Goal: Communication & Community: Answer question/provide support

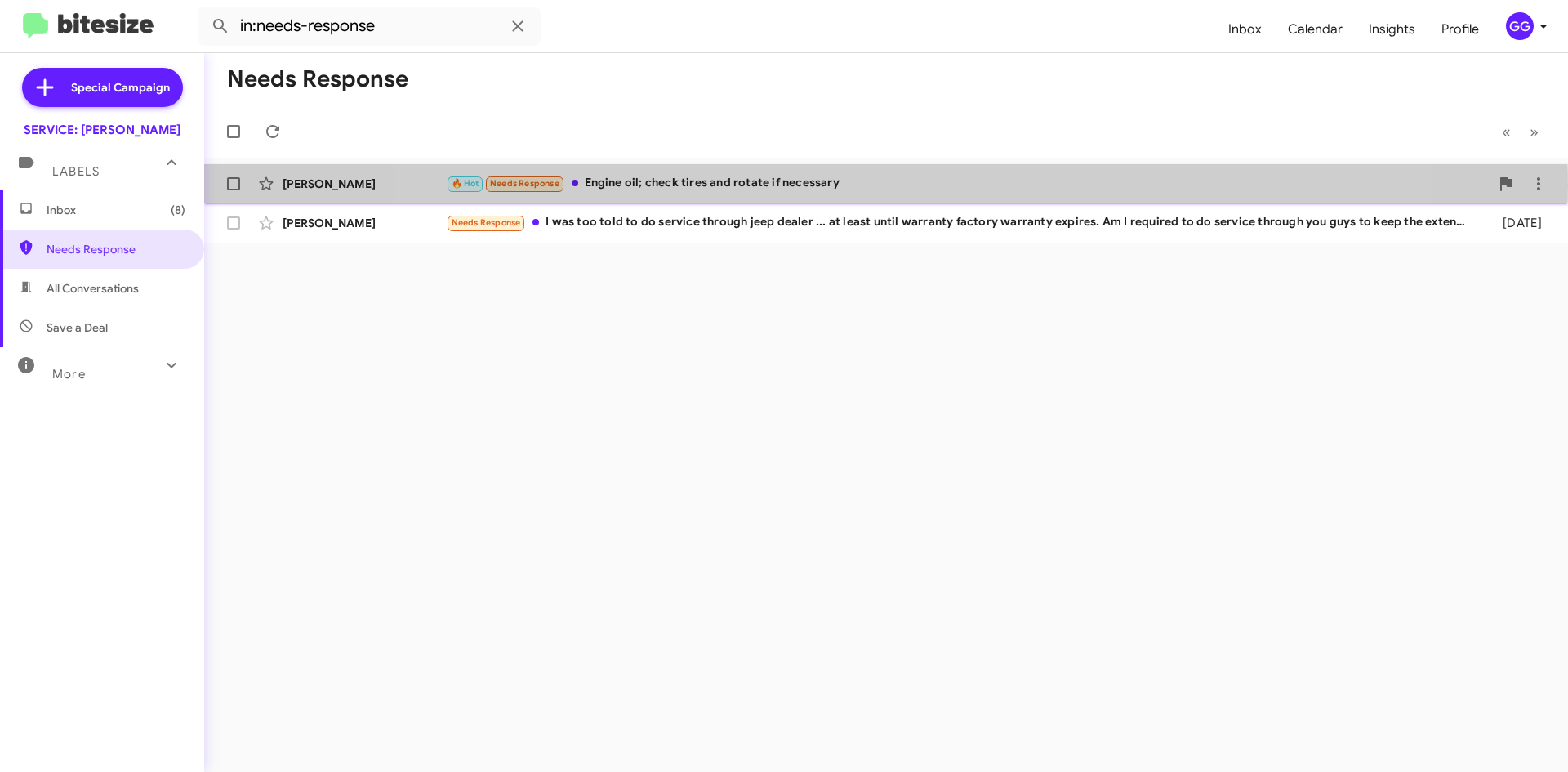
click at [878, 184] on div "🔥 Hot Needs Response Engine oil; check tires and rotate if necessary" at bounding box center [968, 183] width 1044 height 19
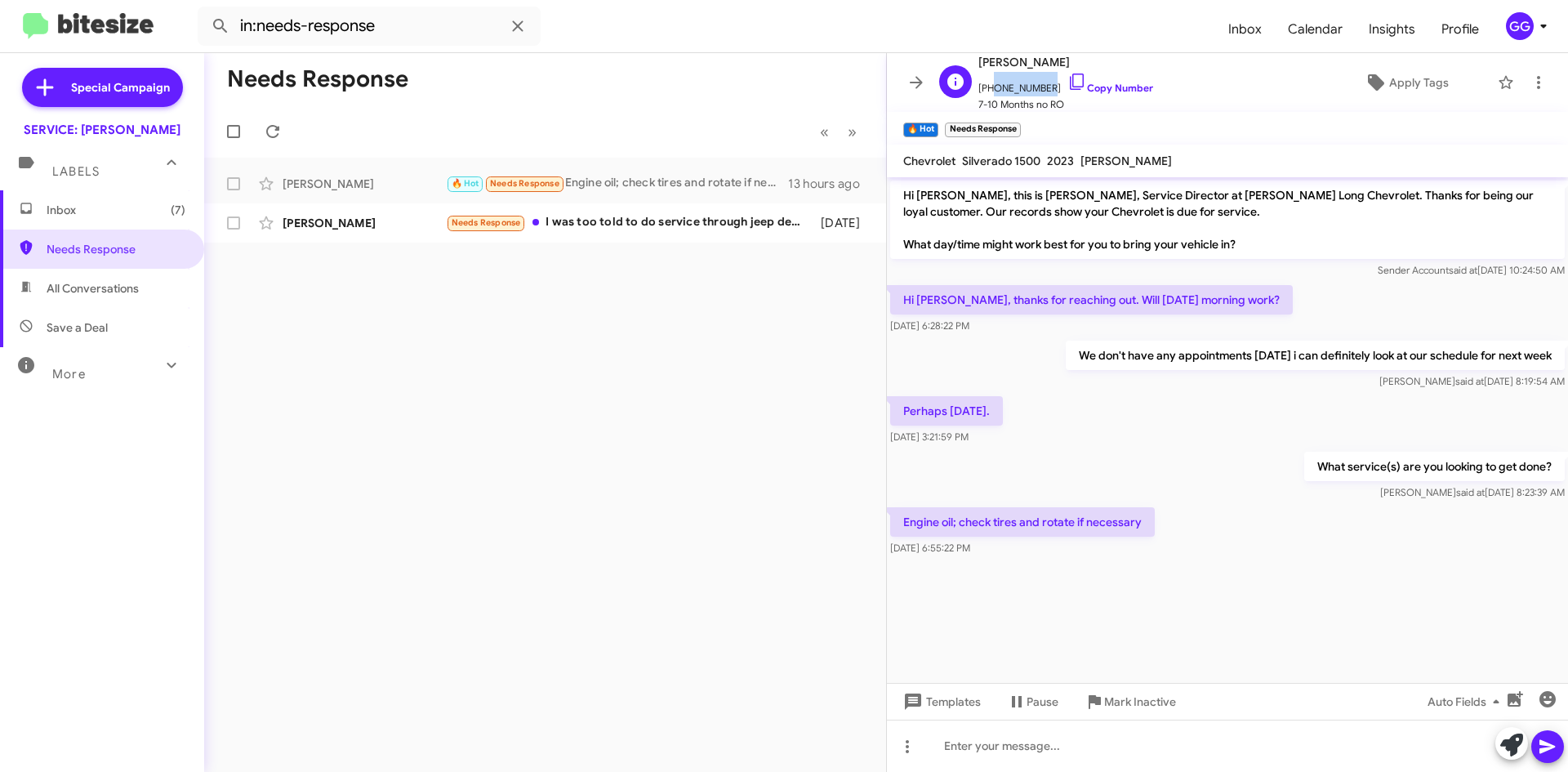
drag, startPoint x: 1035, startPoint y: 82, endPoint x: 989, endPoint y: 91, distance: 46.9
click at [989, 91] on span "[PHONE_NUMBER] Copy Number" at bounding box center [1066, 83] width 174 height 24
copy span "7193754572"
click at [854, 180] on icon at bounding box center [857, 184] width 20 height 20
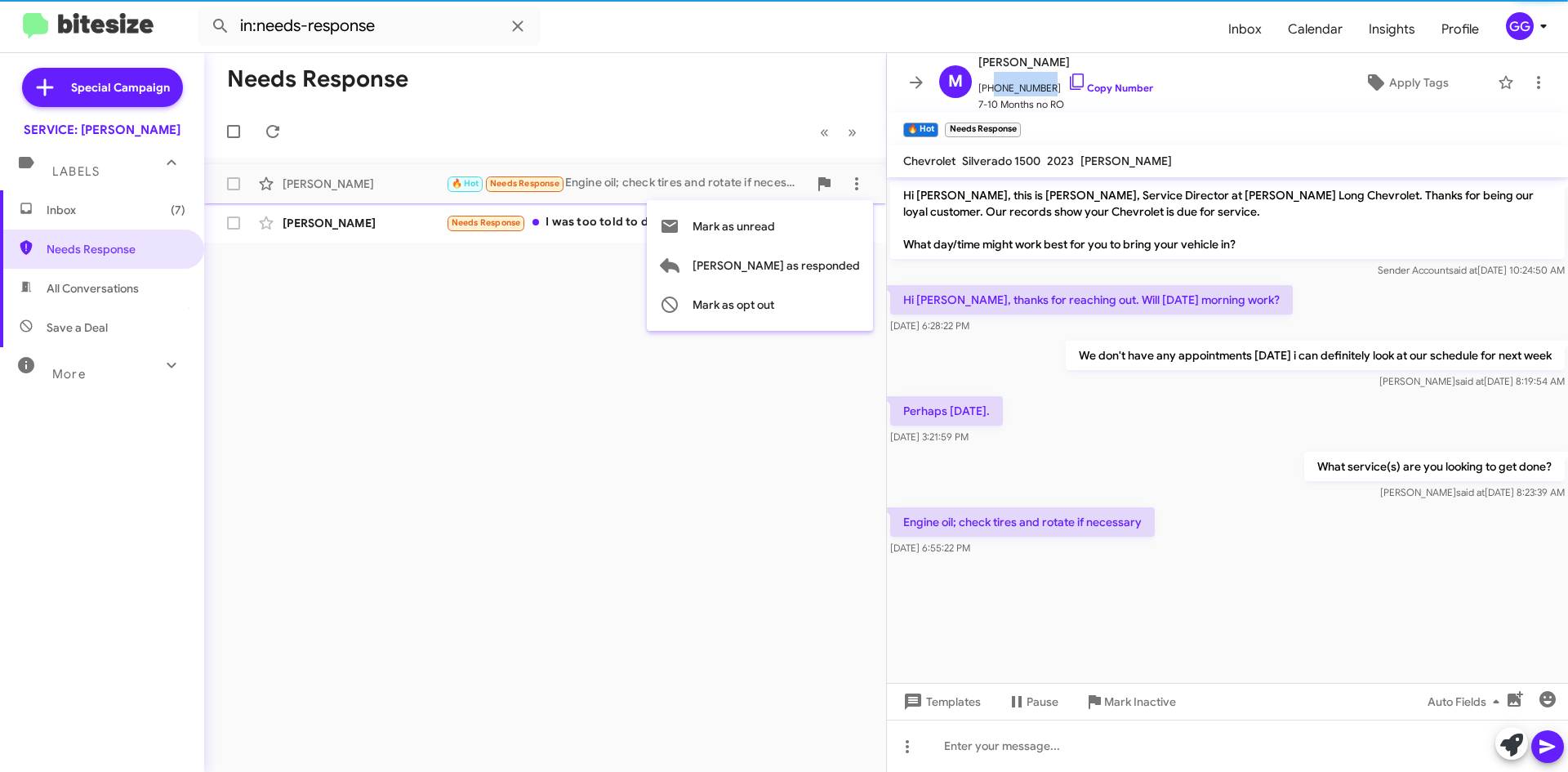
click at [798, 260] on span "[PERSON_NAME] as responded" at bounding box center [776, 265] width 167 height 39
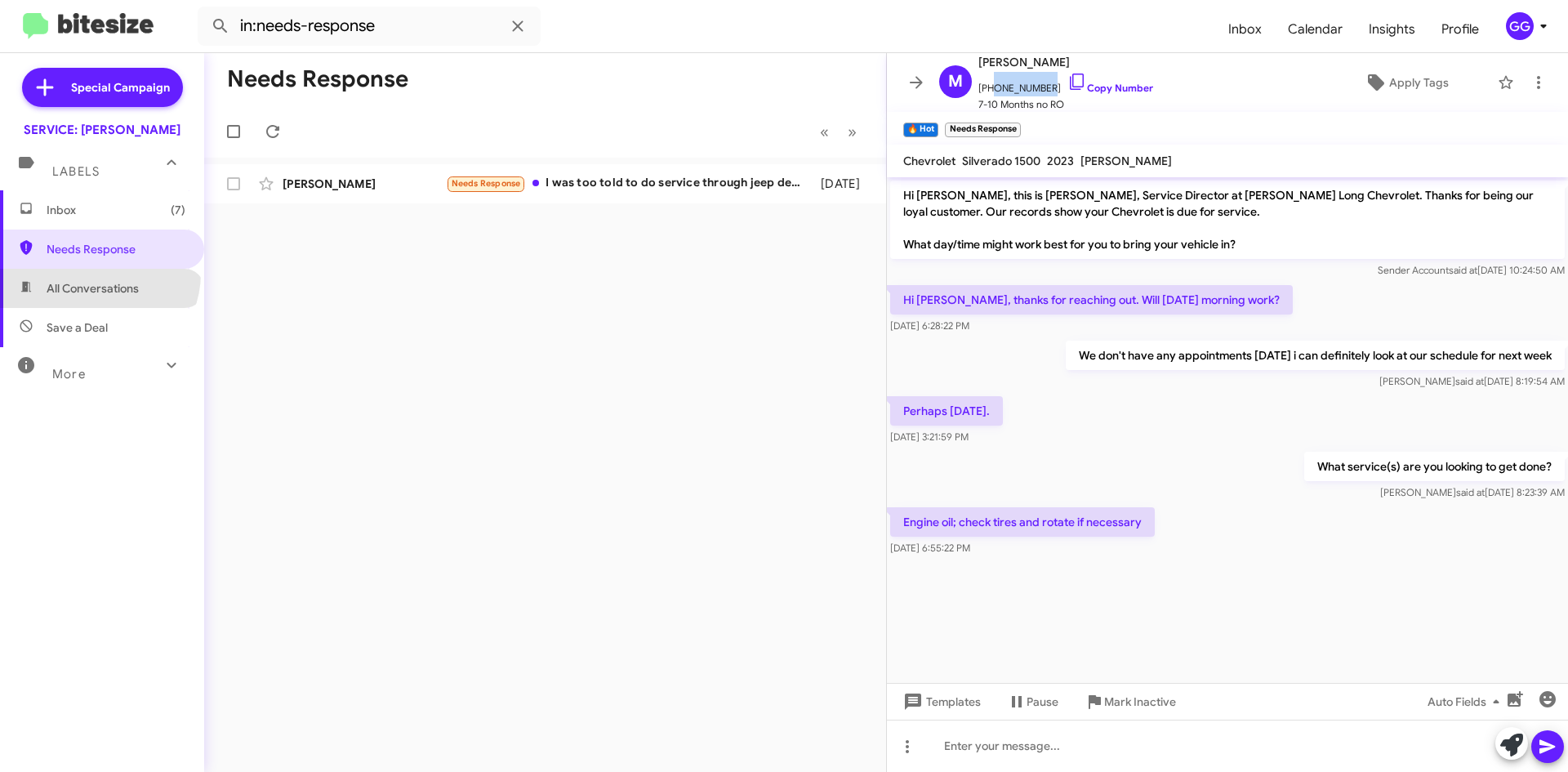
click at [97, 273] on span "All Conversations" at bounding box center [102, 288] width 204 height 39
type input "in:all-conversations"
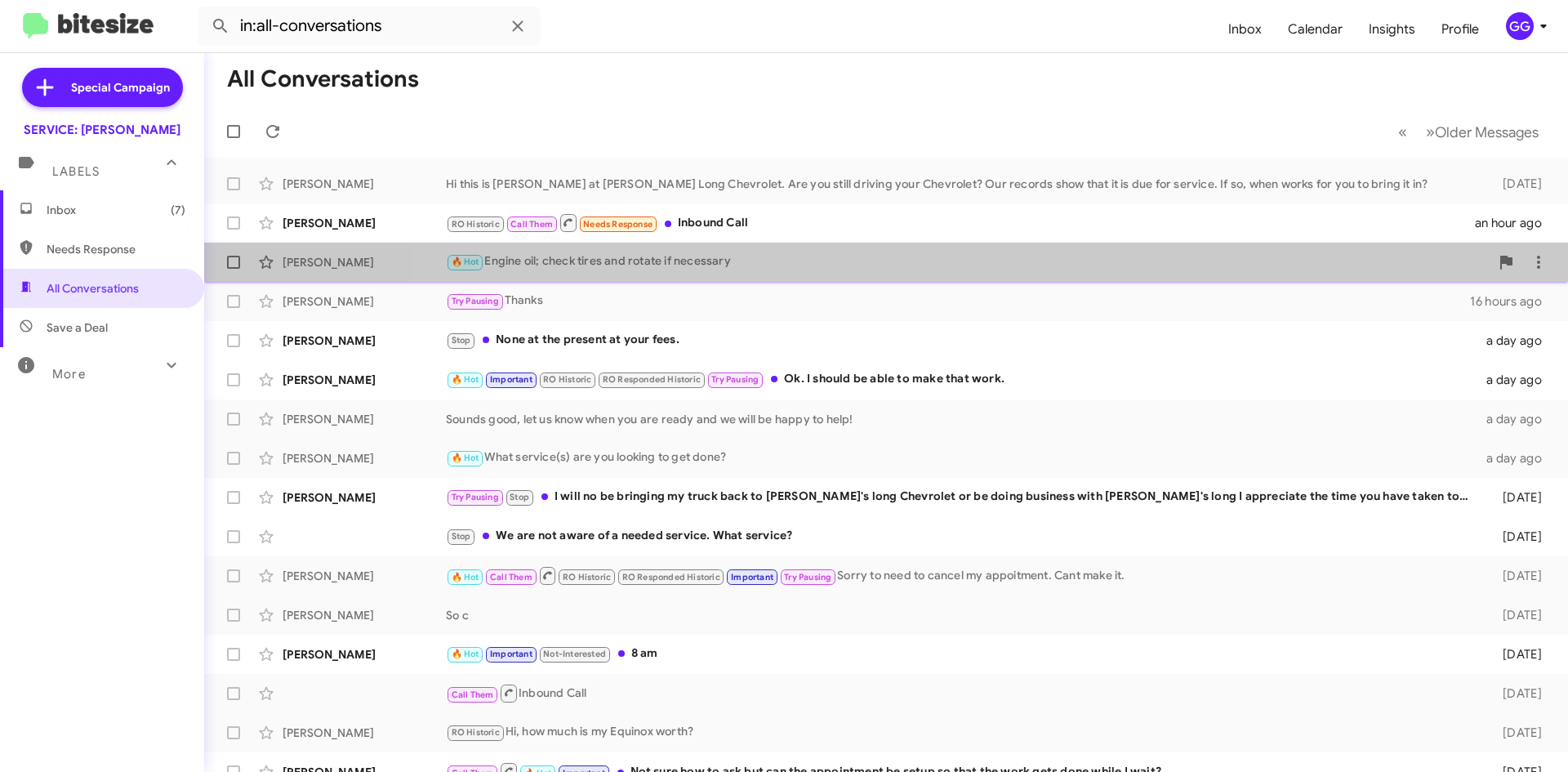
click at [1078, 271] on div "🔥 Hot Engine oil; check tires and rotate if necessary" at bounding box center [968, 262] width 1044 height 19
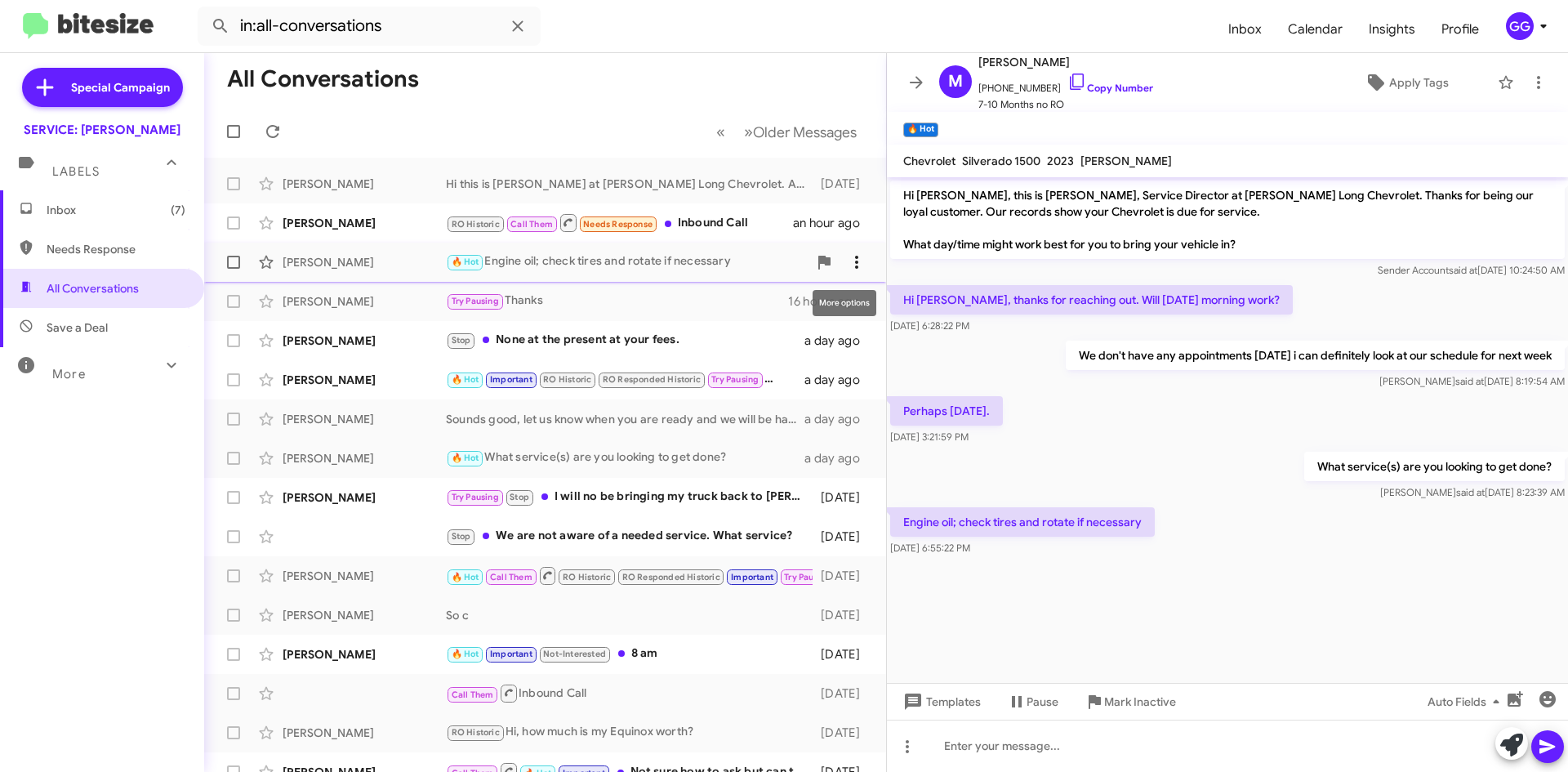
click at [850, 261] on icon at bounding box center [857, 263] width 20 height 20
click at [763, 306] on span "Mark as unread" at bounding box center [722, 305] width 82 height 39
click at [78, 197] on span "Inbox (8)" at bounding box center [102, 210] width 204 height 39
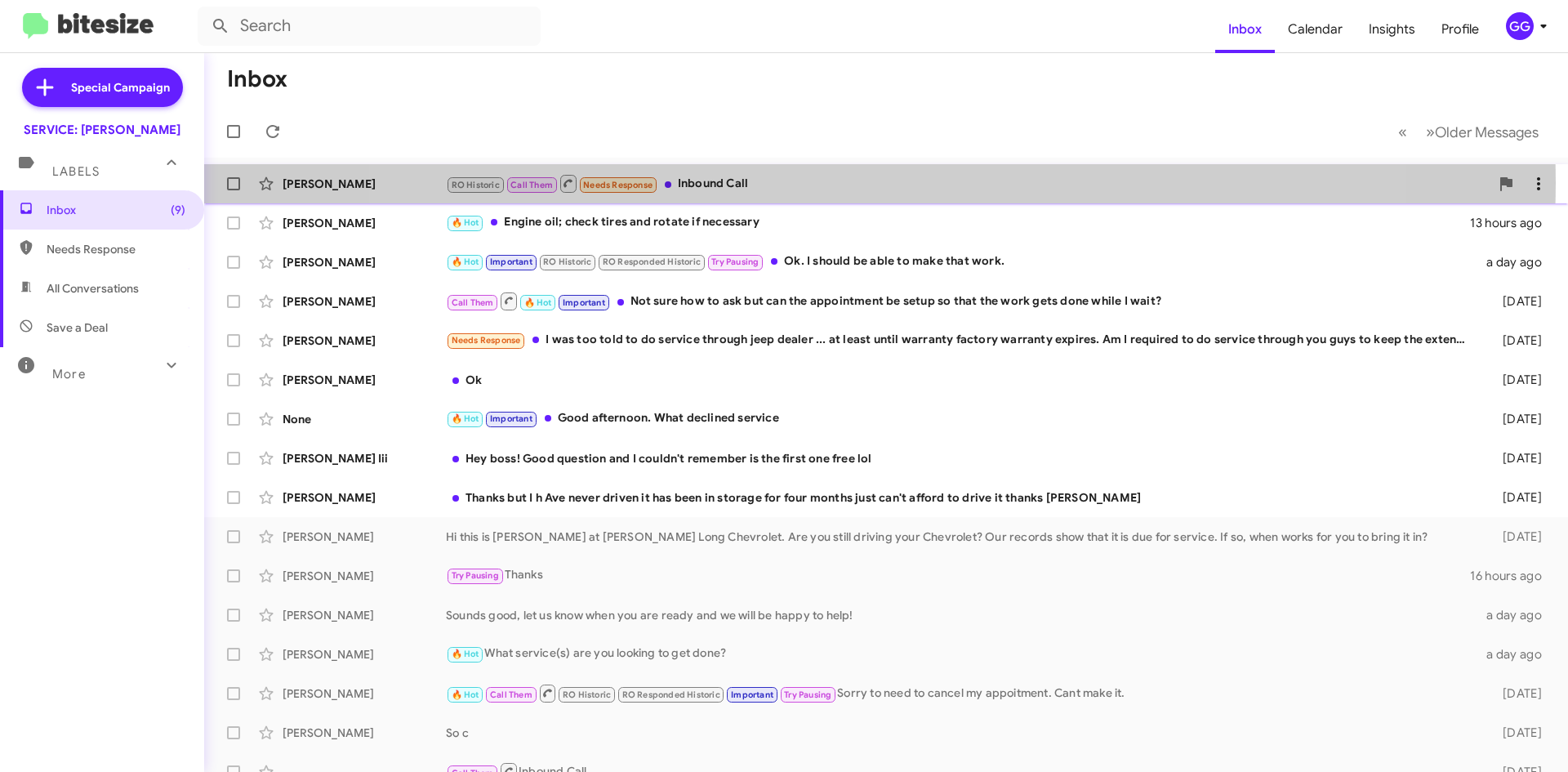
click at [859, 182] on div "RO Historic Call Them Needs Response Inbound Call" at bounding box center [968, 183] width 1044 height 21
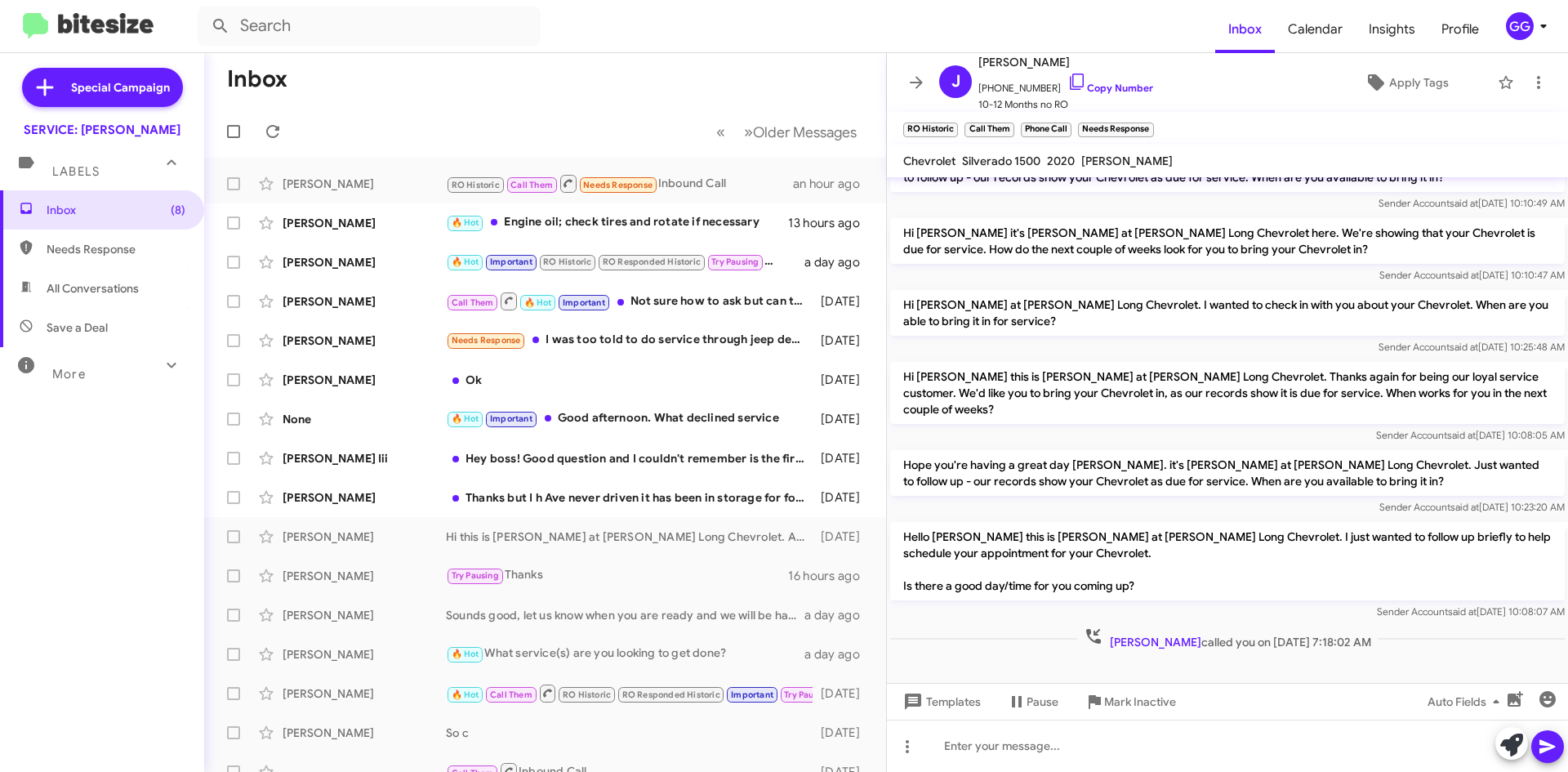
scroll to position [867, 0]
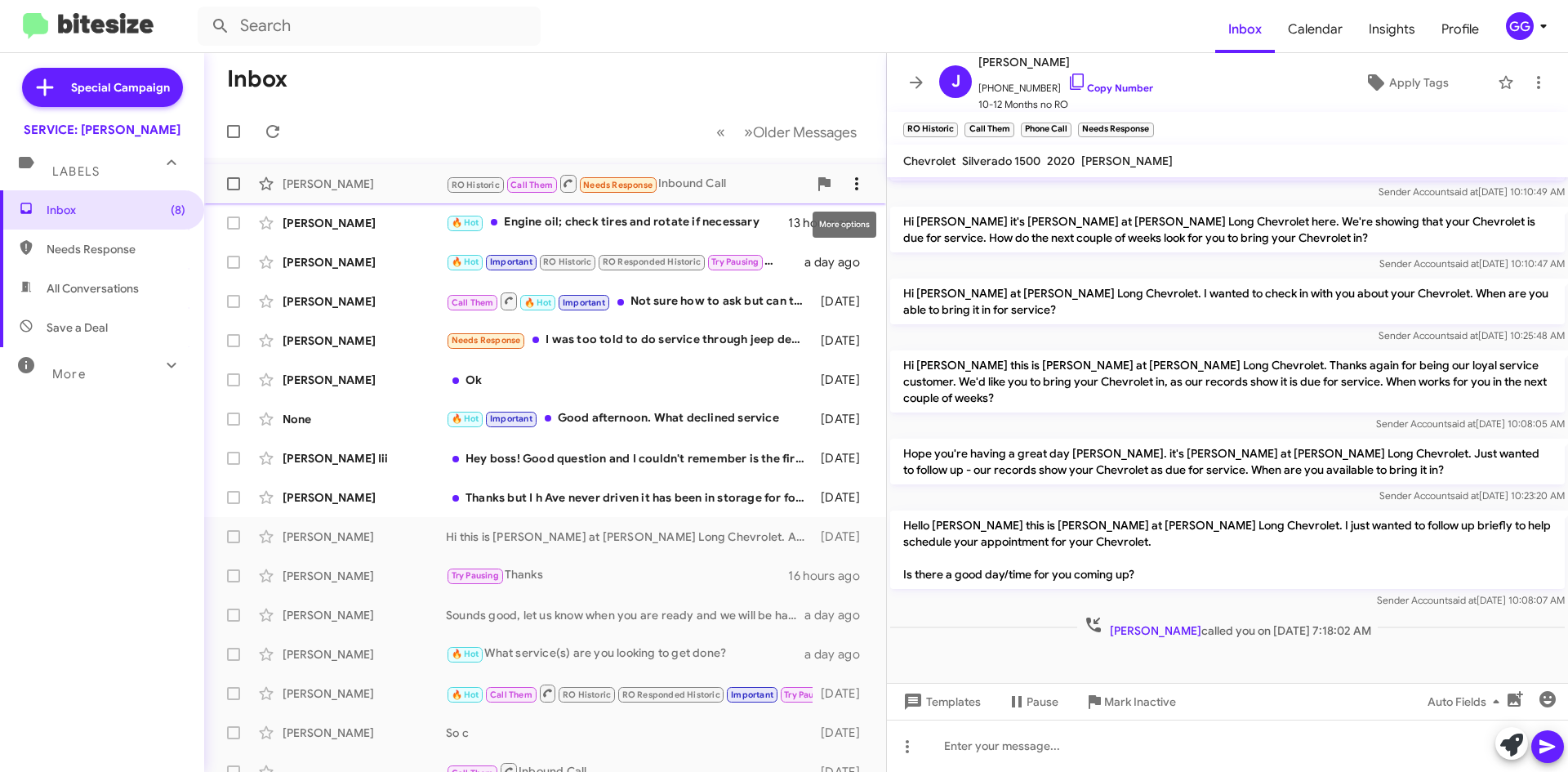
click at [848, 186] on icon at bounding box center [857, 184] width 20 height 20
click at [834, 267] on span "[PERSON_NAME] as responded" at bounding box center [764, 265] width 167 height 39
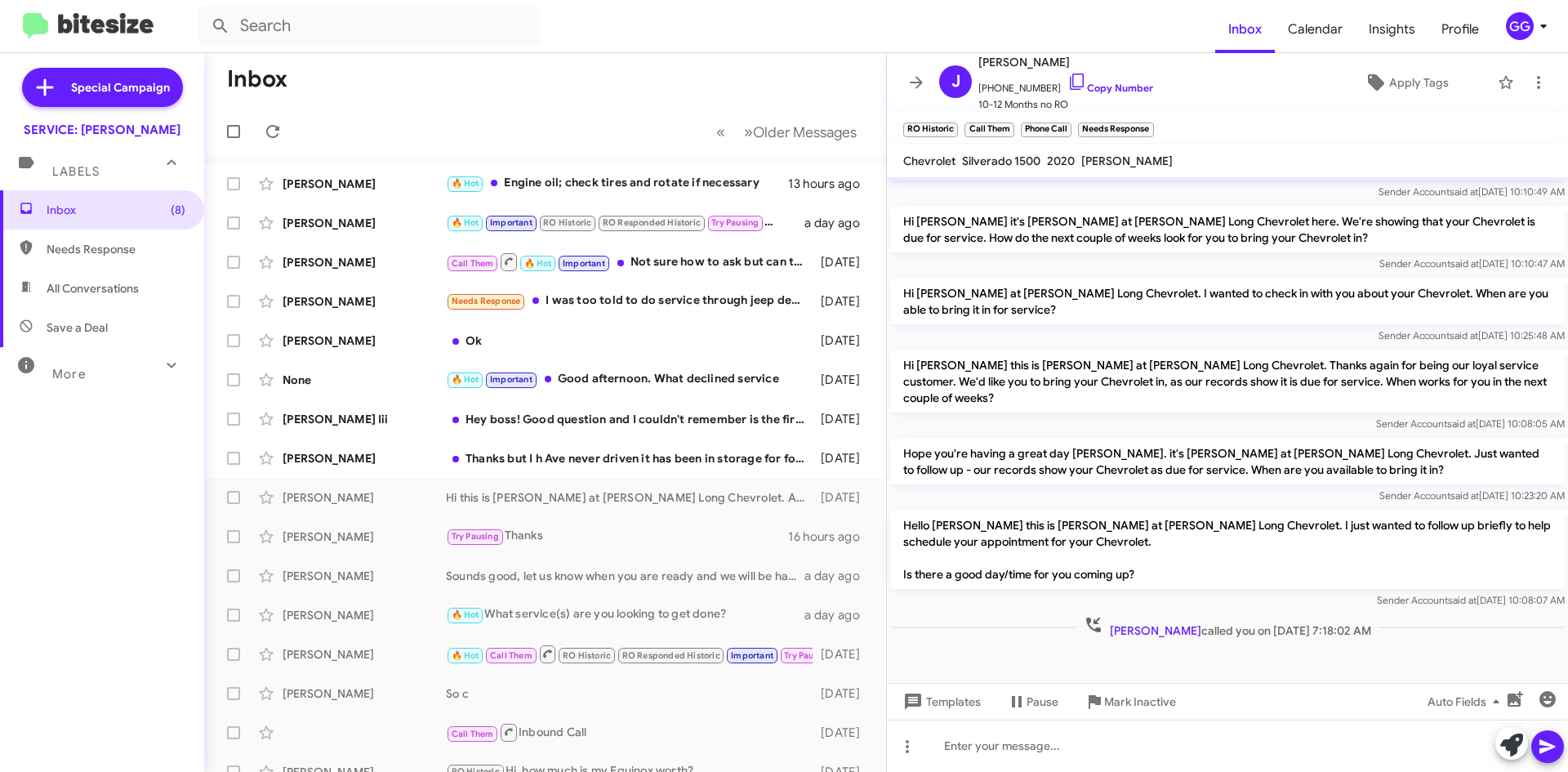
click at [91, 251] on span "Needs Response" at bounding box center [117, 249] width 139 height 17
type input "in:needs-response"
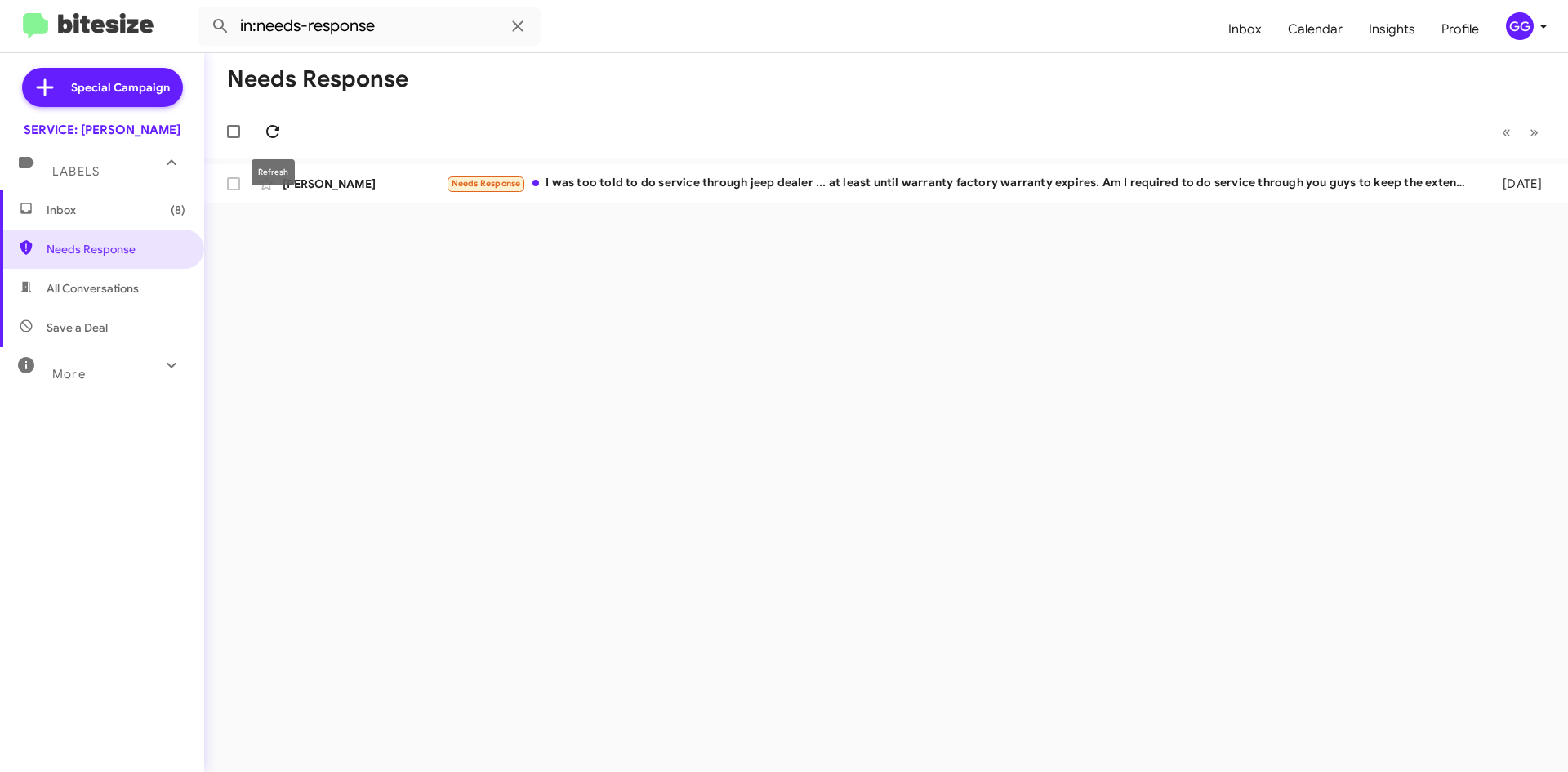
click at [282, 136] on icon at bounding box center [272, 131] width 20 height 20
click at [277, 140] on button at bounding box center [272, 131] width 32 height 32
click at [291, 121] on mat-toolbar-row "« Previous » Next" at bounding box center [885, 131] width 1364 height 52
click at [278, 123] on icon at bounding box center [272, 131] width 20 height 20
click at [268, 124] on icon at bounding box center [272, 131] width 20 height 20
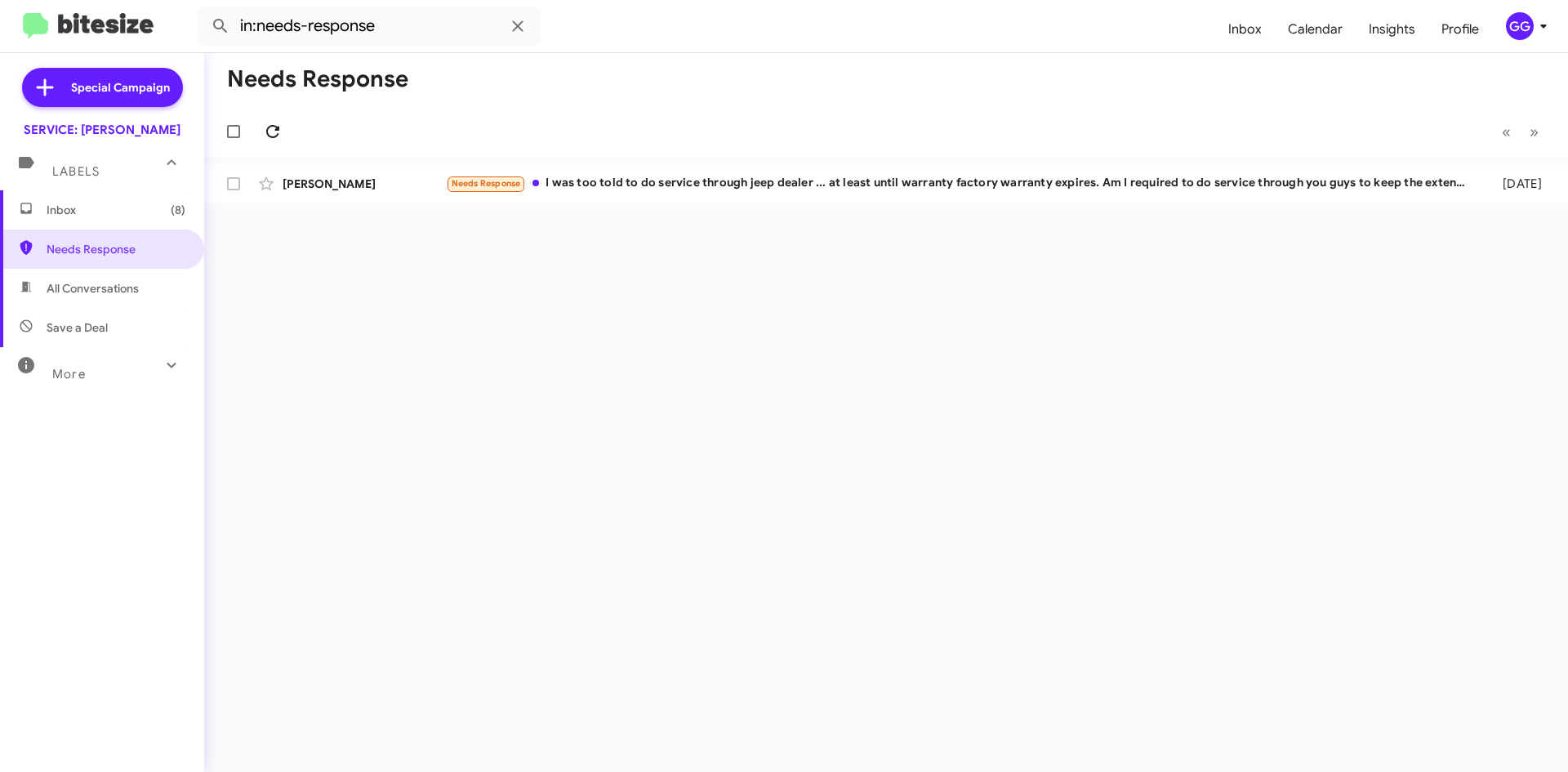
click at [271, 128] on icon at bounding box center [272, 131] width 20 height 20
click at [267, 131] on icon at bounding box center [272, 131] width 13 height 13
click at [1544, 179] on icon at bounding box center [1539, 184] width 20 height 20
click at [266, 127] on div at bounding box center [784, 386] width 1568 height 772
click at [267, 127] on icon at bounding box center [272, 131] width 20 height 20
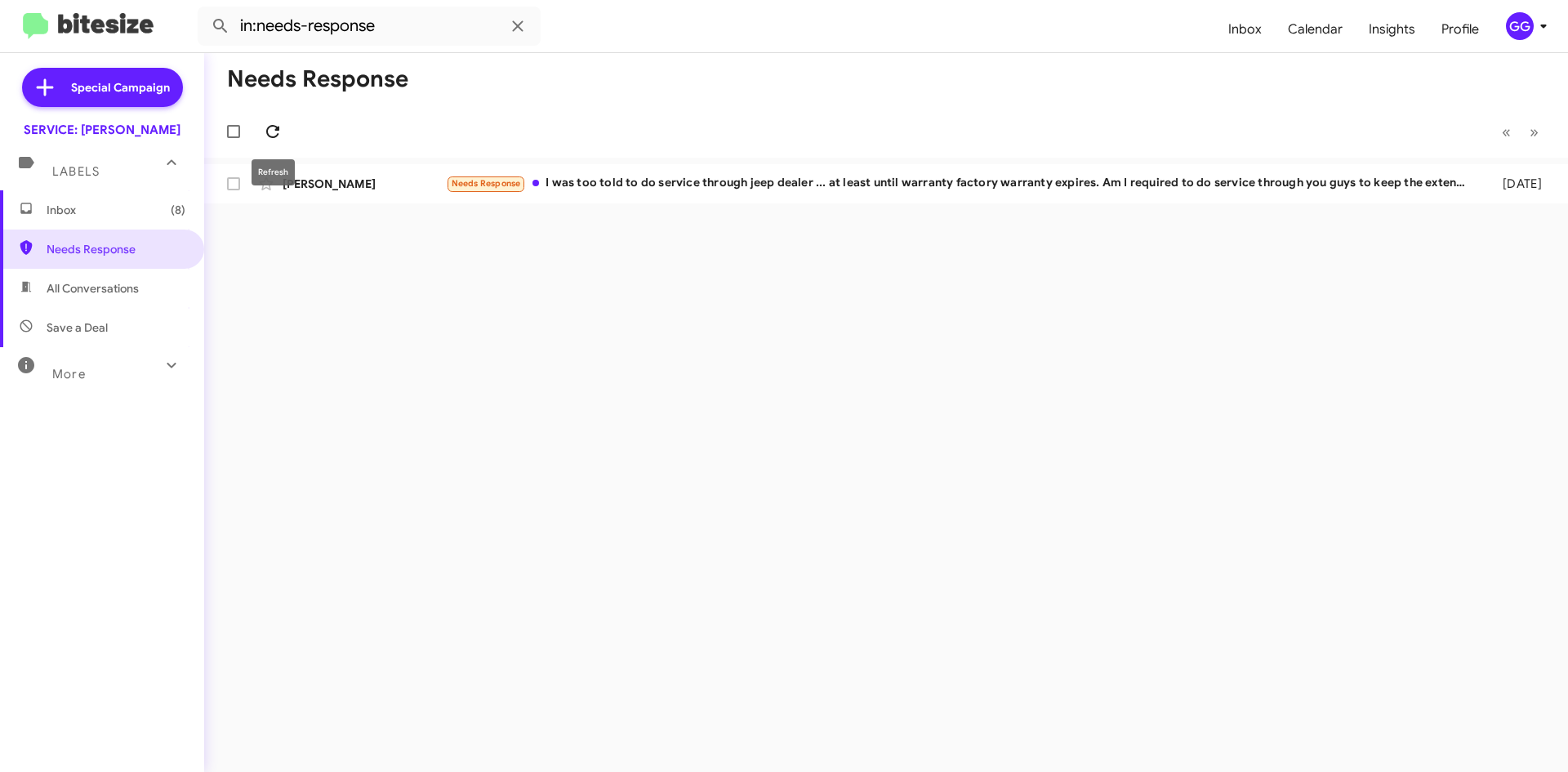
click at [283, 131] on span at bounding box center [272, 131] width 32 height 20
click at [274, 123] on icon at bounding box center [272, 131] width 20 height 20
